Goal: Navigation & Orientation: Find specific page/section

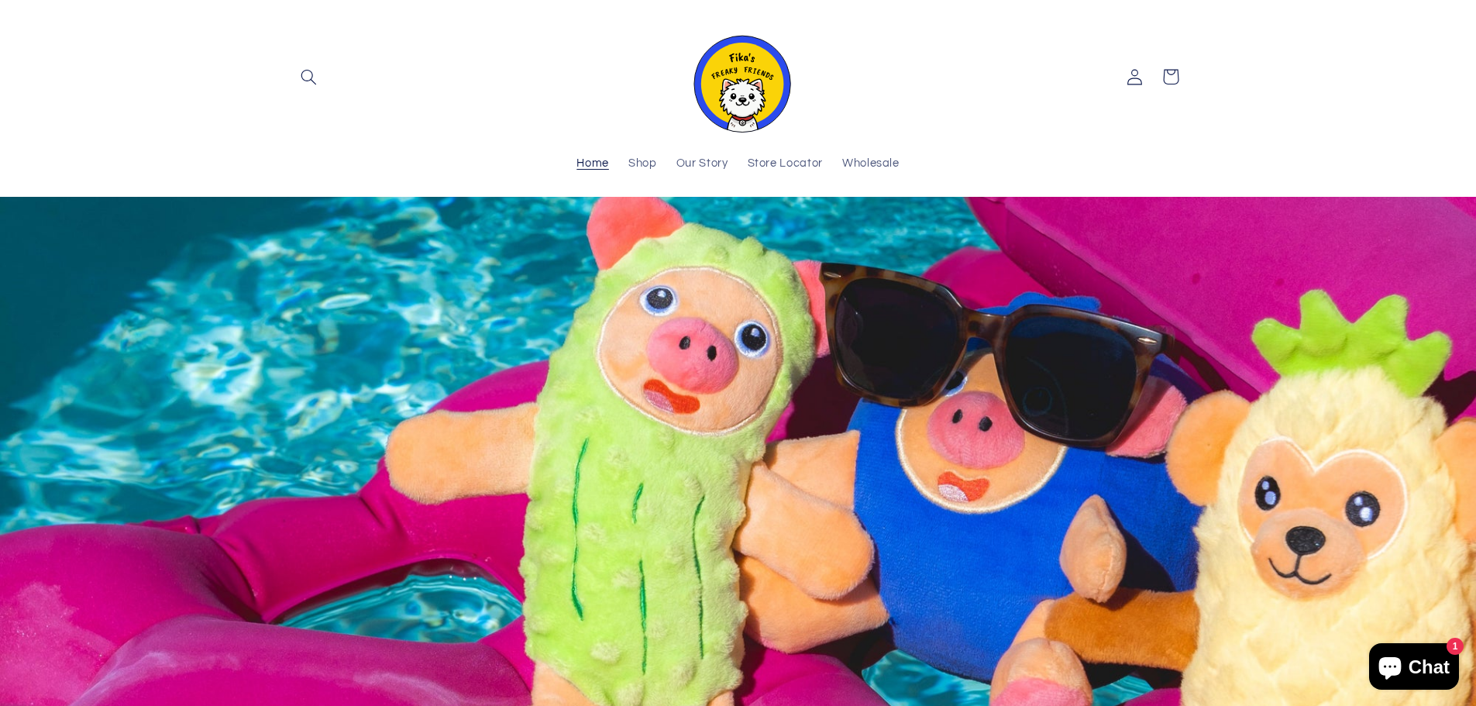
scroll to position [77, 0]
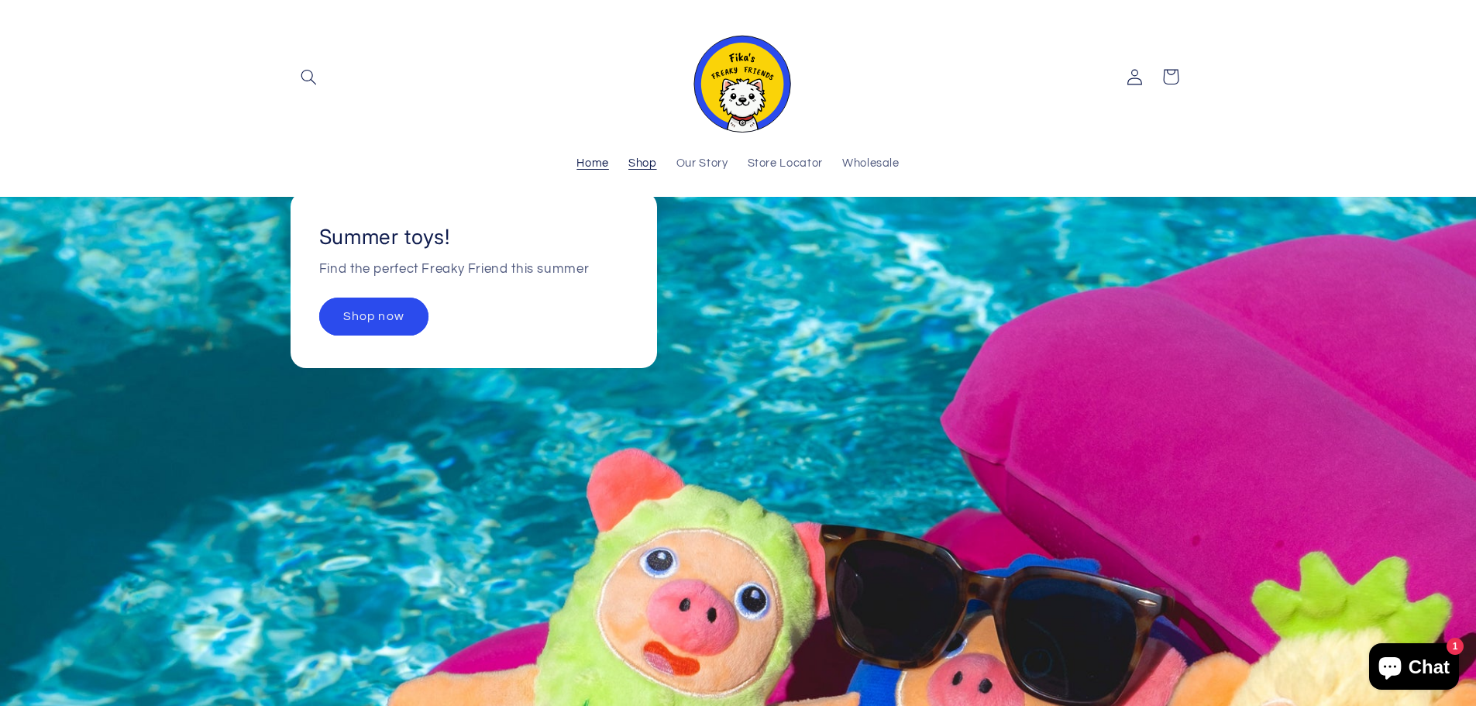
click at [640, 171] on span "Shop" at bounding box center [642, 164] width 29 height 15
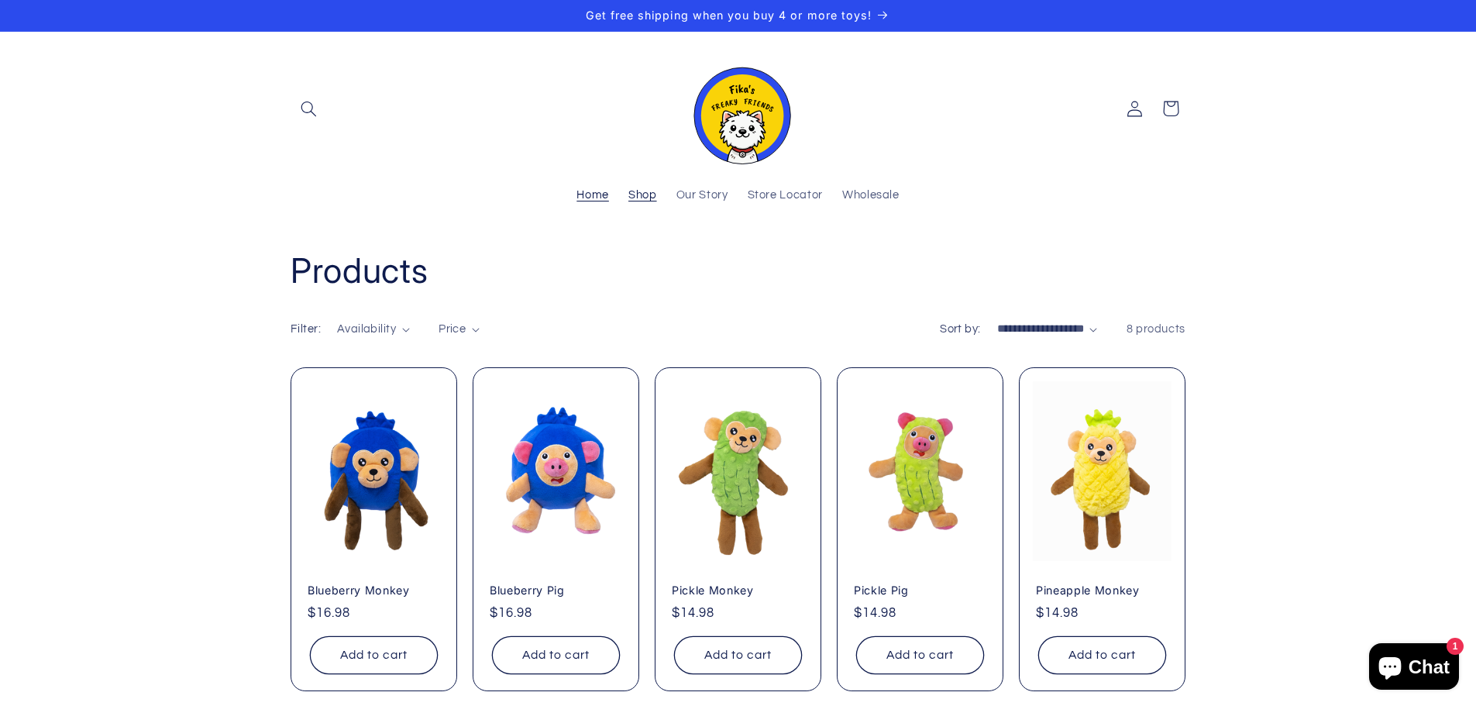
click at [607, 189] on span "Home" at bounding box center [592, 195] width 33 height 15
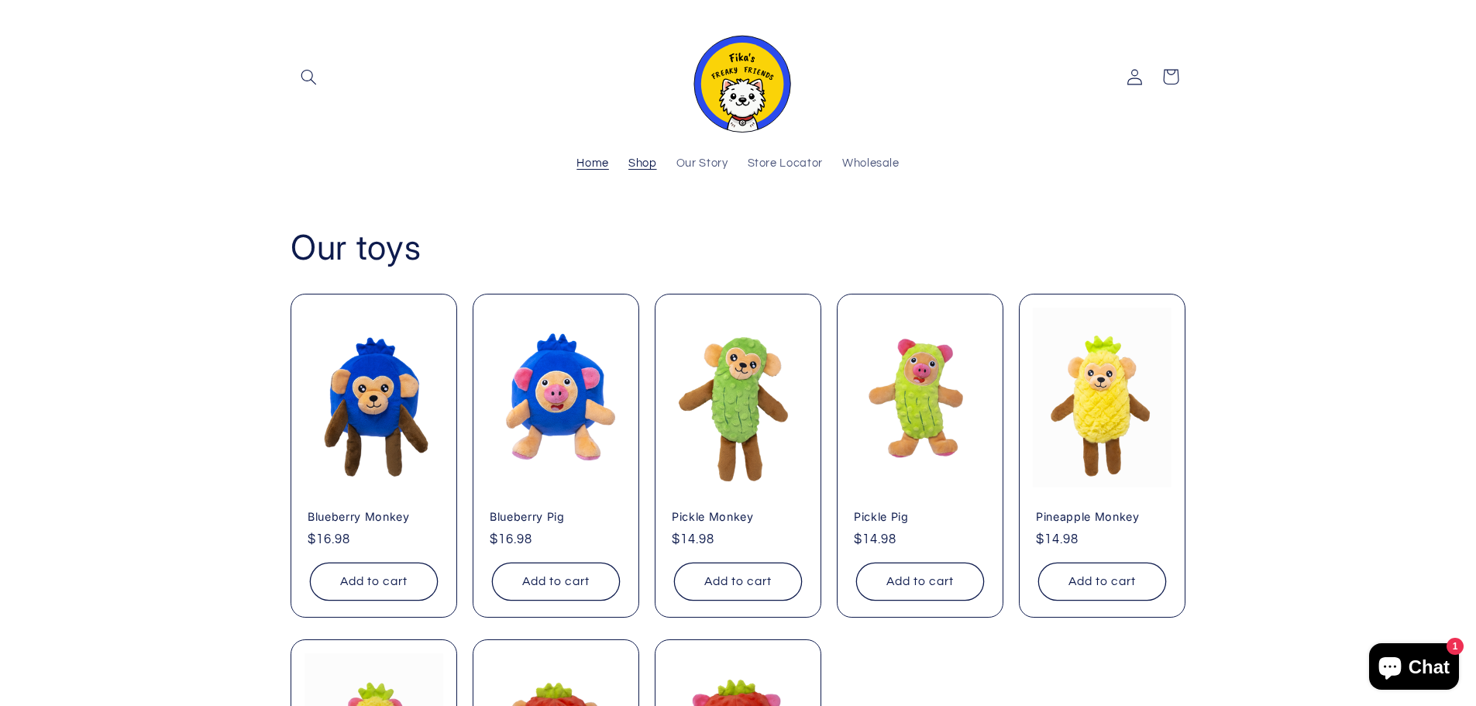
click at [640, 170] on span "Shop" at bounding box center [642, 164] width 29 height 15
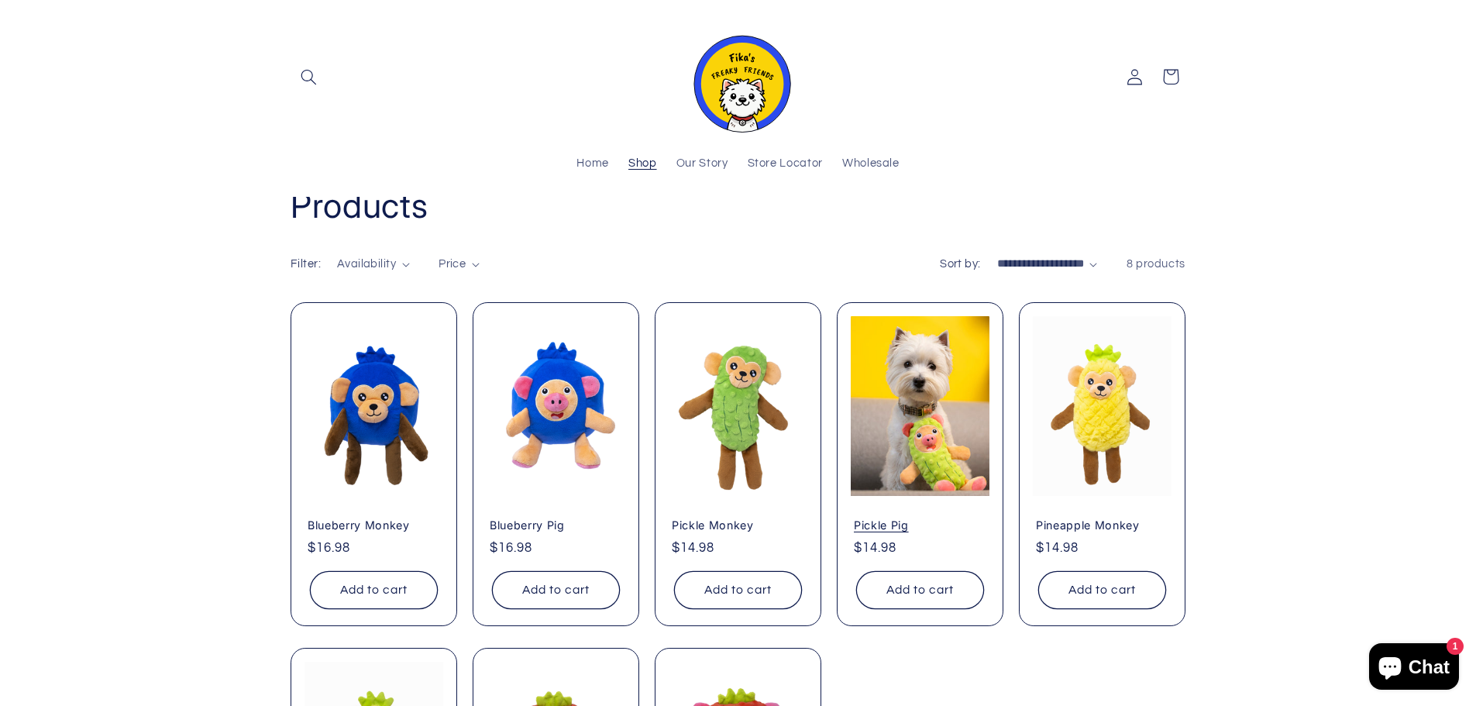
scroll to position [38, 0]
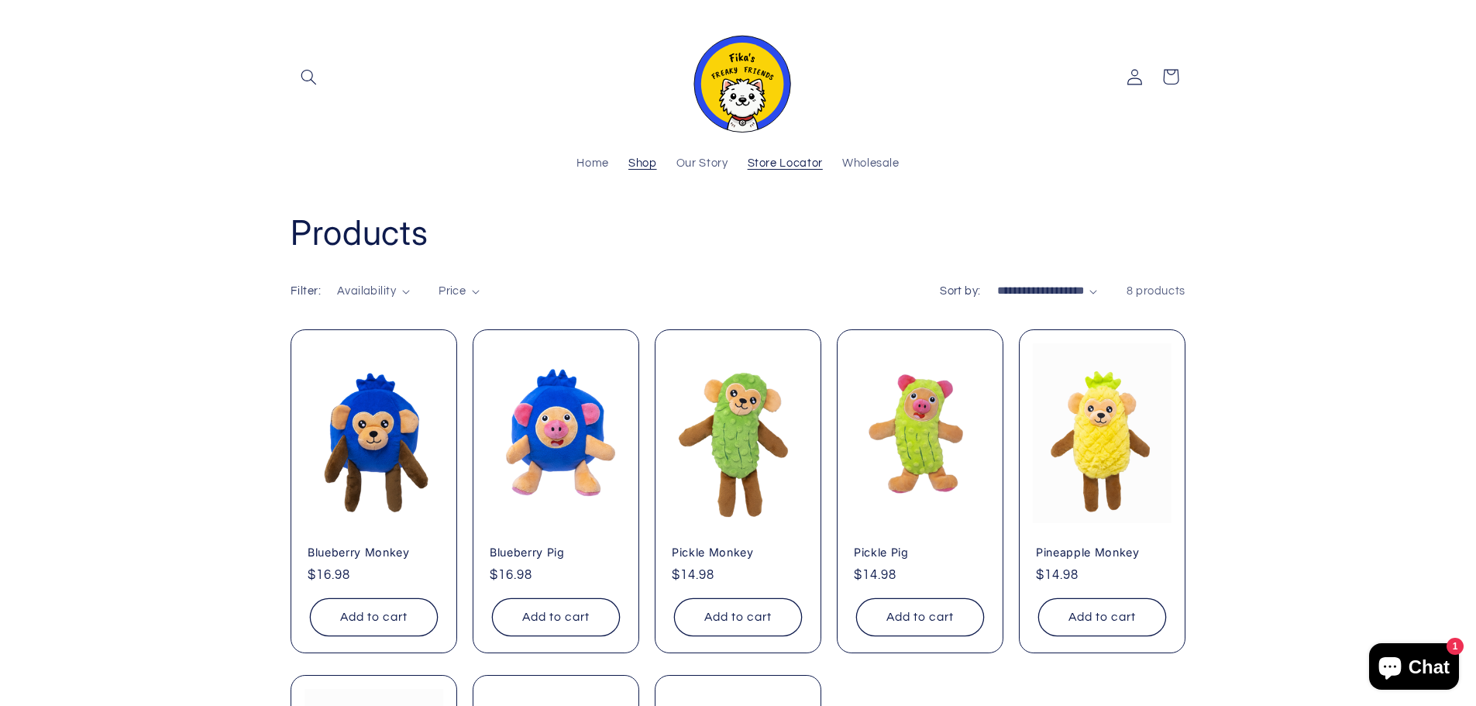
click at [809, 163] on span "Store Locator" at bounding box center [785, 164] width 75 height 15
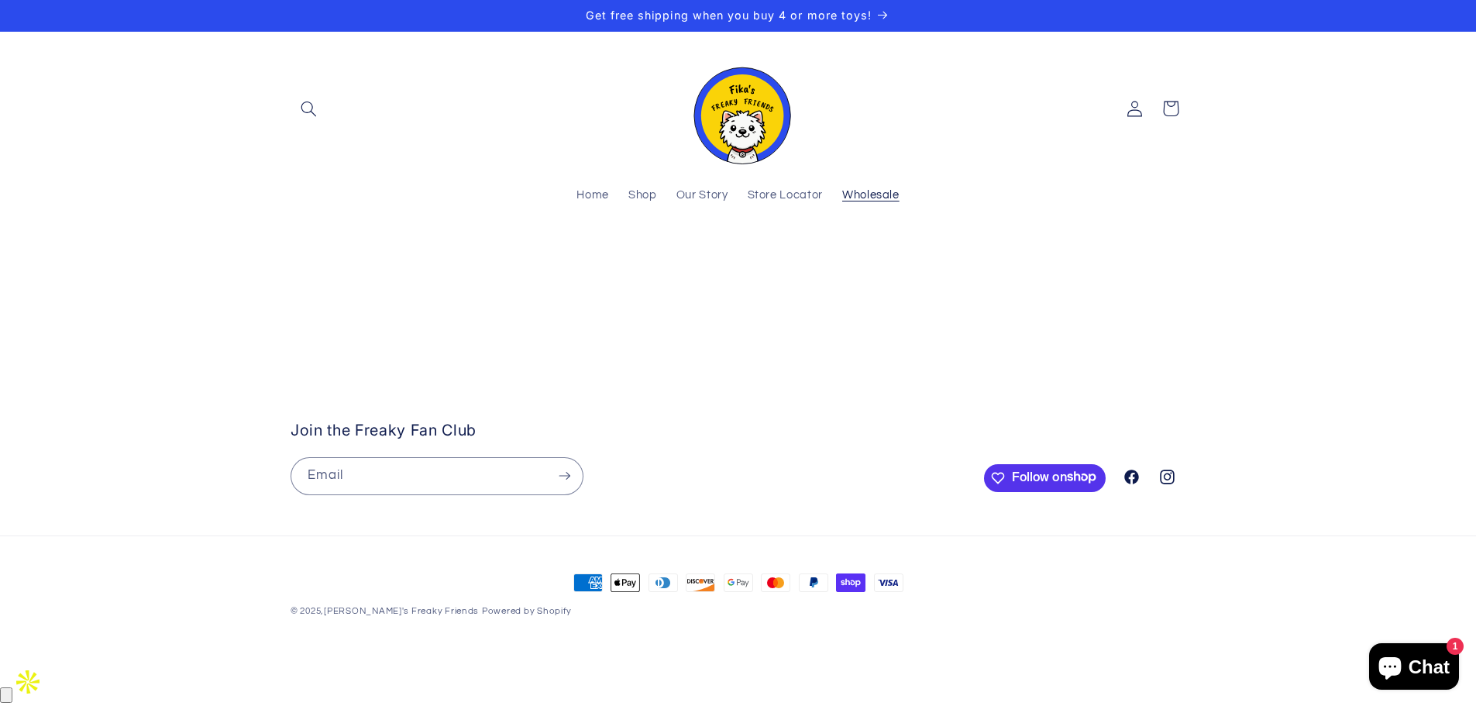
click at [899, 190] on link "Wholesale" at bounding box center [870, 196] width 77 height 34
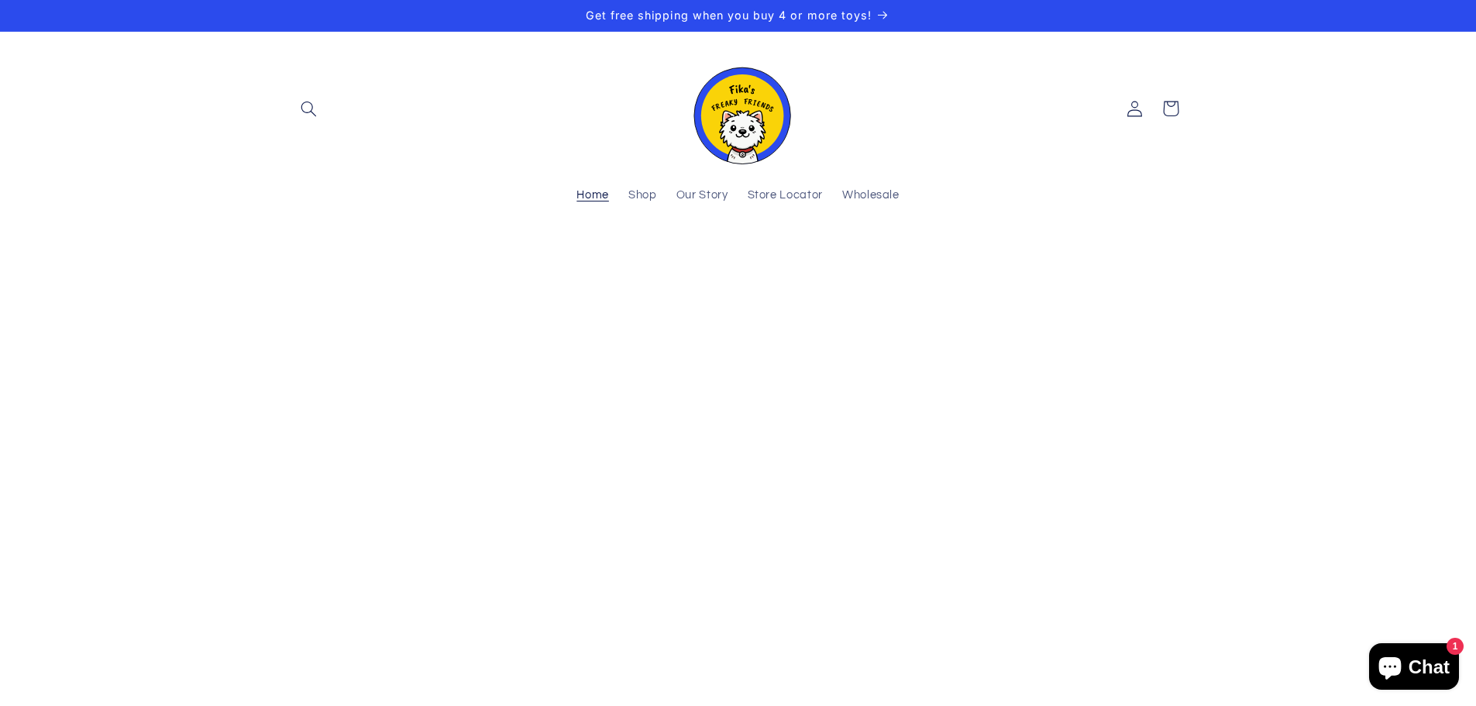
click at [593, 197] on span "Home" at bounding box center [592, 195] width 33 height 15
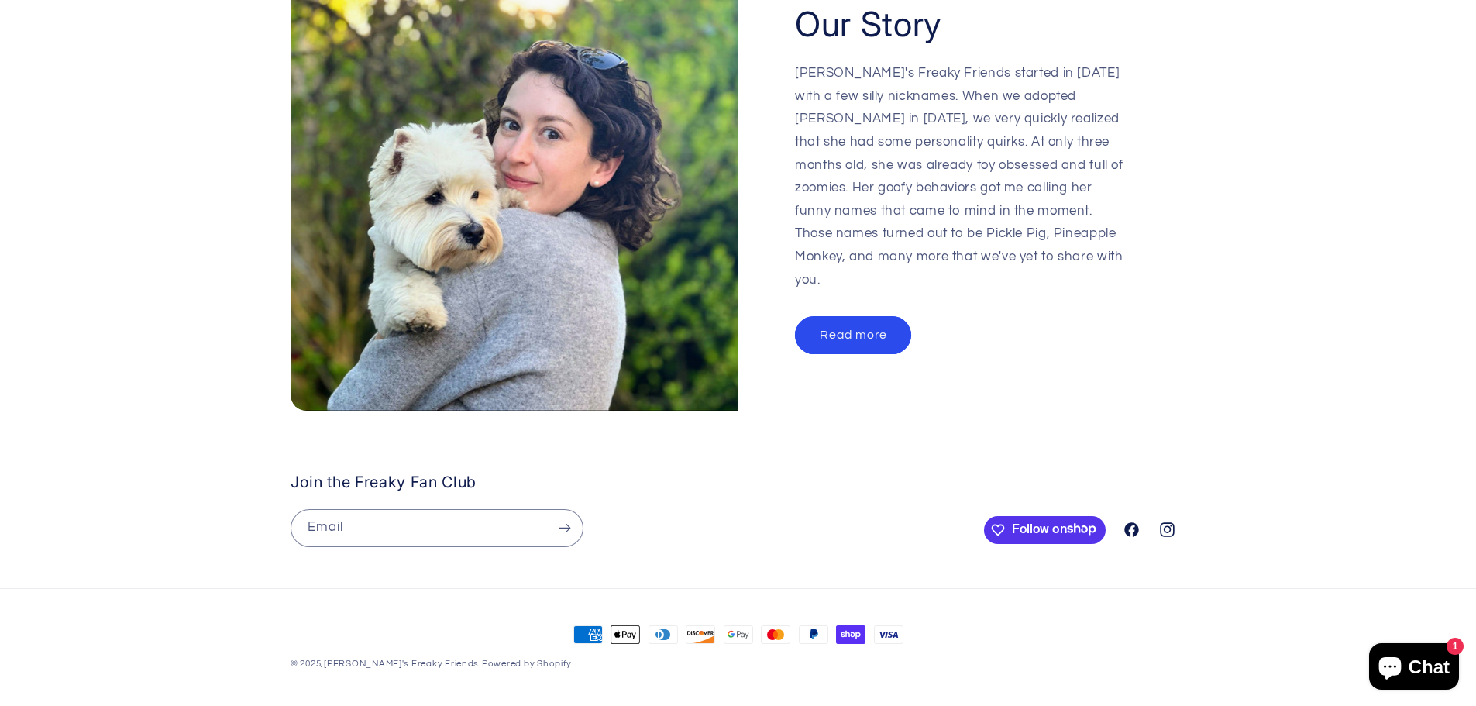
scroll to position [0, 1476]
